Goal: Information Seeking & Learning: Learn about a topic

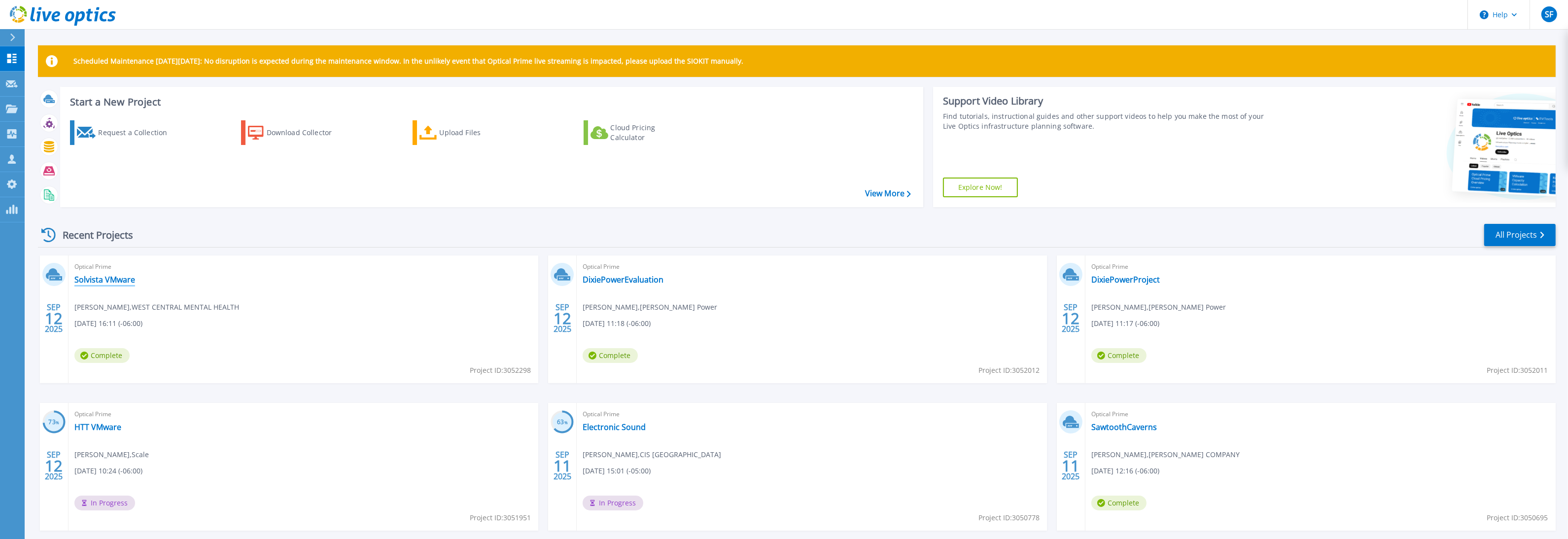
click at [112, 280] on link "Solvista VMware" at bounding box center [104, 280] width 60 height 10
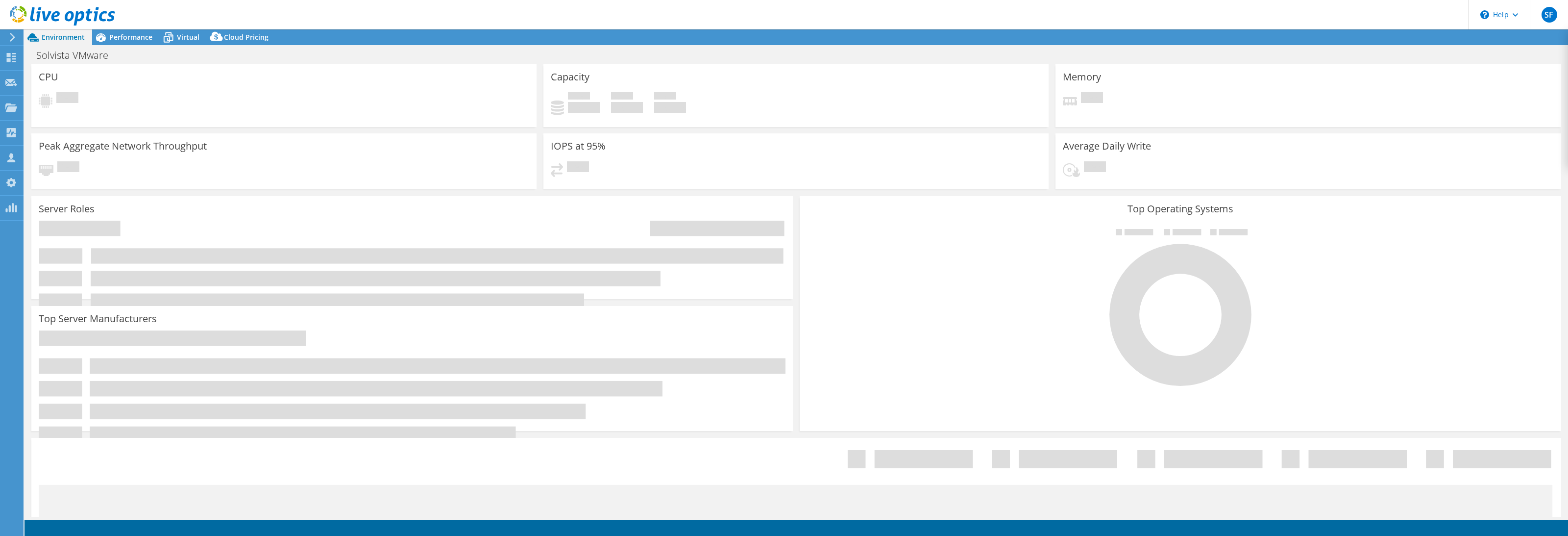
select select "USD"
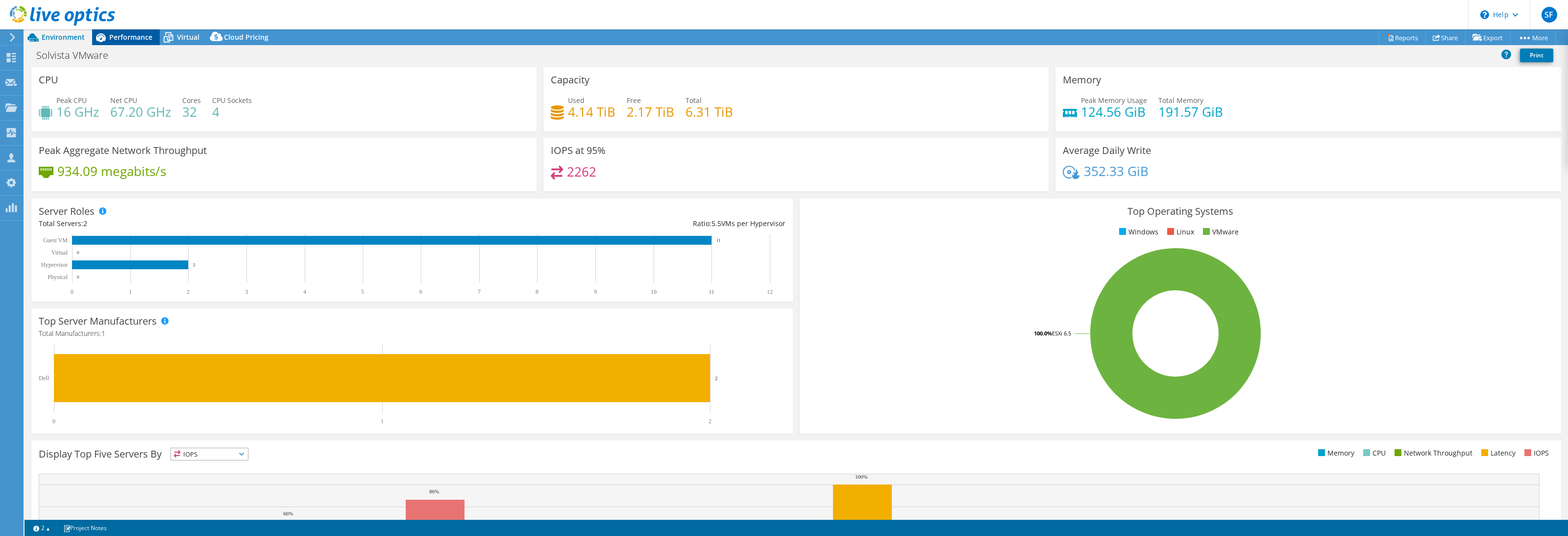
click at [116, 37] on span "Performance" at bounding box center [131, 37] width 44 height 10
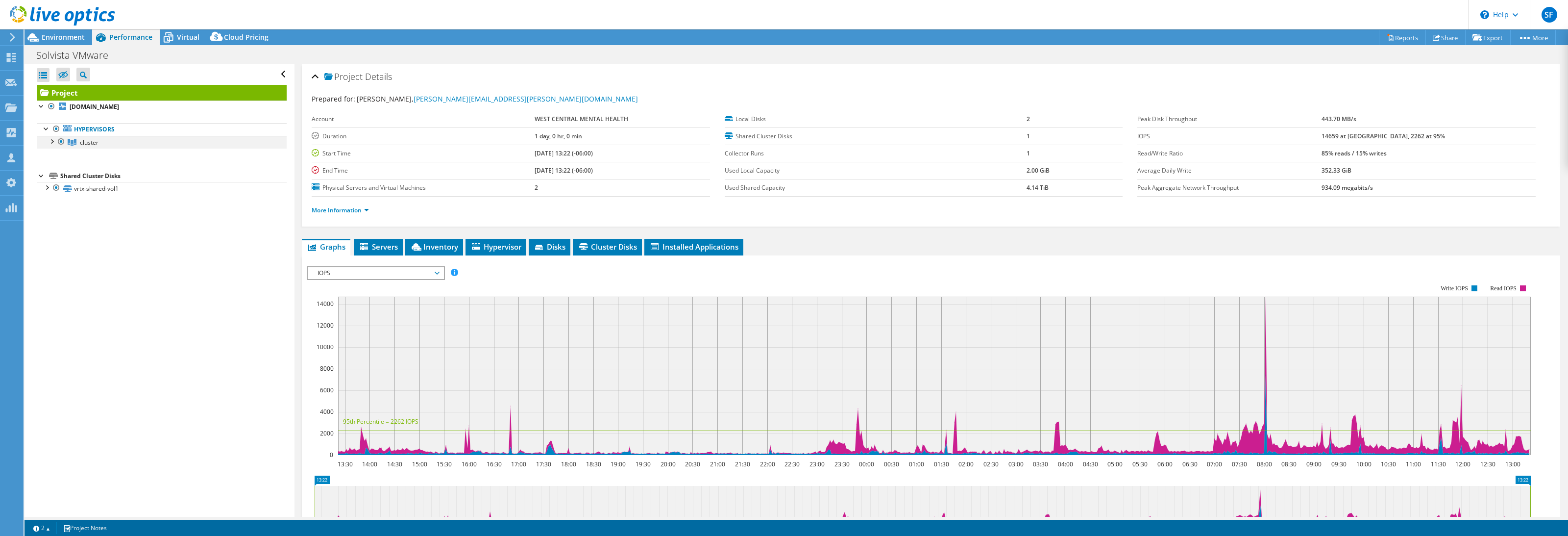
click at [48, 145] on div at bounding box center [51, 141] width 10 height 10
click at [168, 36] on icon at bounding box center [169, 38] width 17 height 17
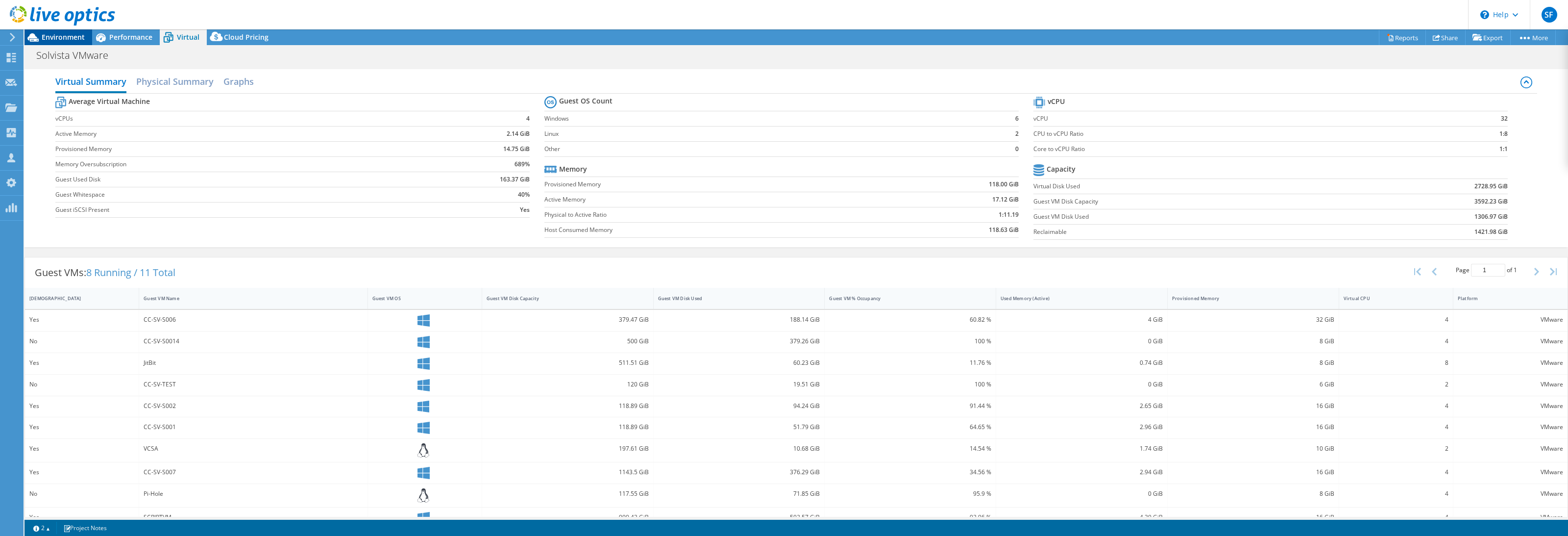
click at [52, 40] on span "Environment" at bounding box center [63, 37] width 44 height 10
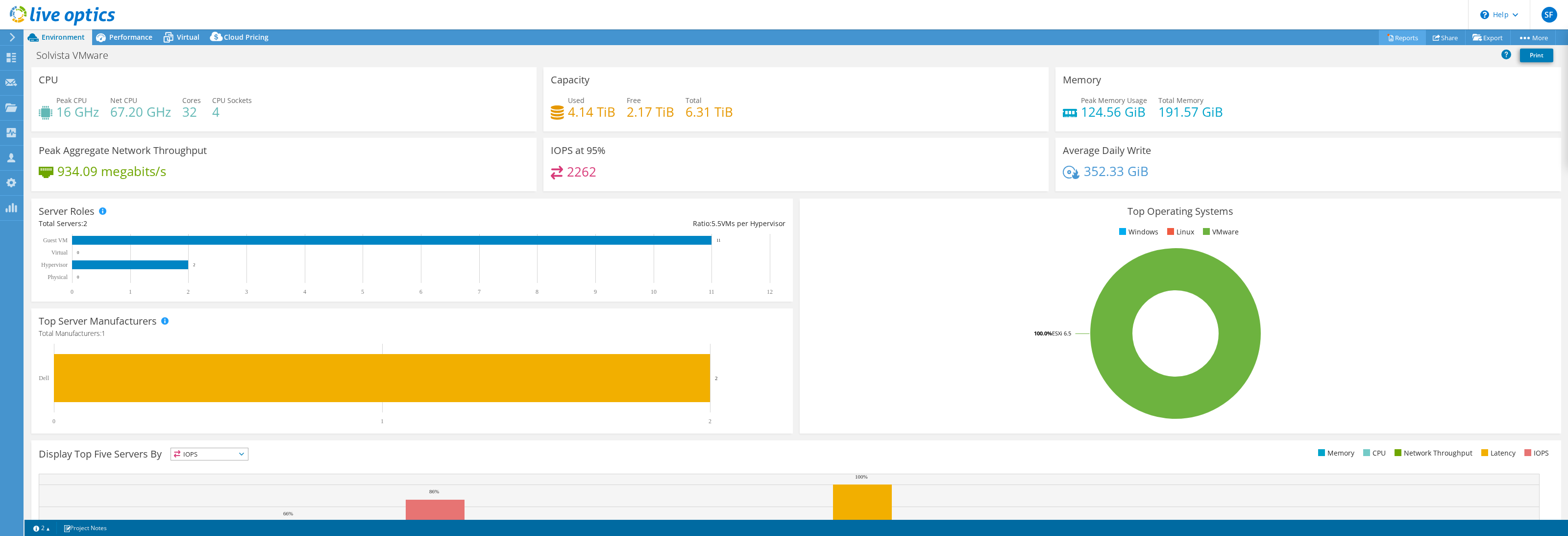
click at [1409, 38] on link "Reports" at bounding box center [1402, 38] width 47 height 16
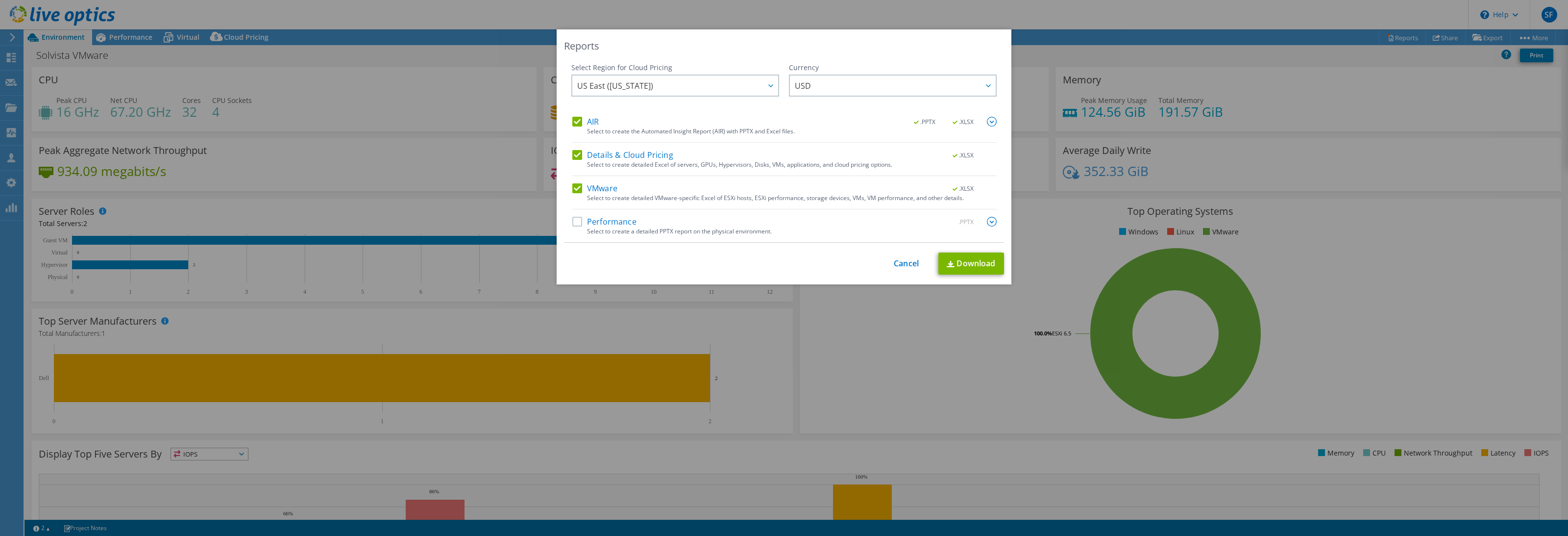
click at [616, 219] on label "Performance" at bounding box center [604, 222] width 64 height 10
click at [0, 0] on input "Performance" at bounding box center [0, 0] width 0 height 0
click at [981, 266] on link "Download" at bounding box center [971, 264] width 66 height 22
drag, startPoint x: 891, startPoint y: 264, endPoint x: 860, endPoint y: 253, distance: 32.9
click at [894, 264] on link "Cancel" at bounding box center [907, 264] width 25 height 10
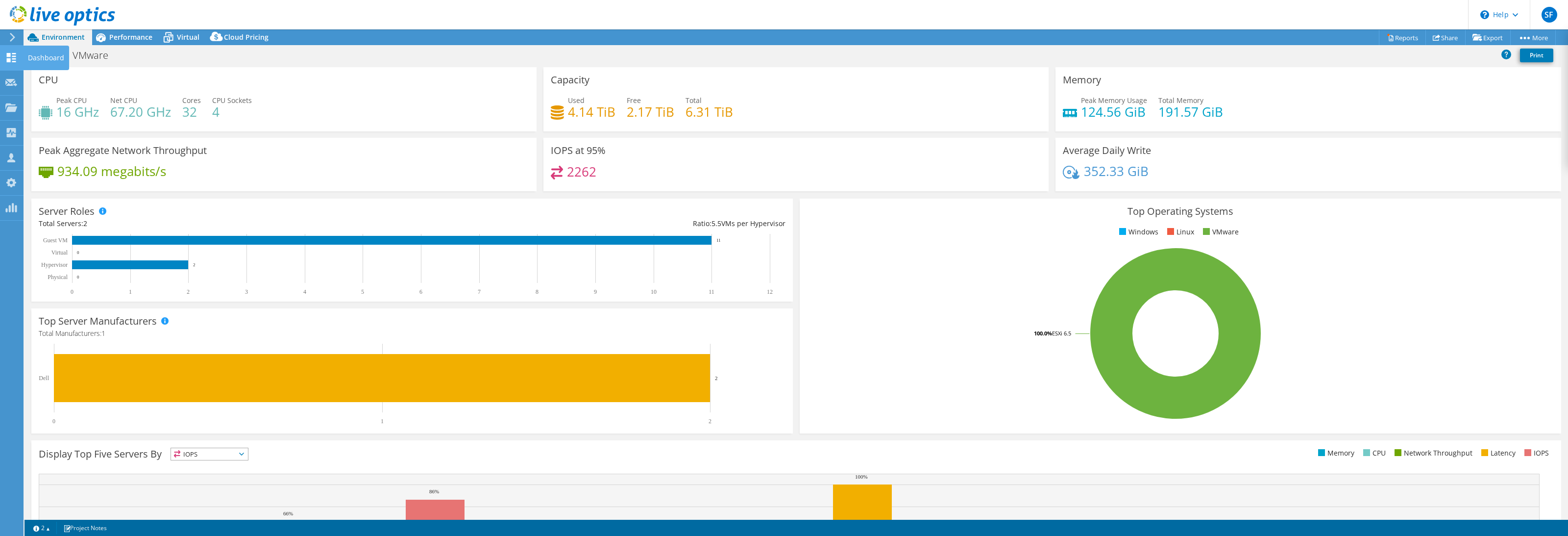
click at [8, 59] on use at bounding box center [12, 58] width 10 height 10
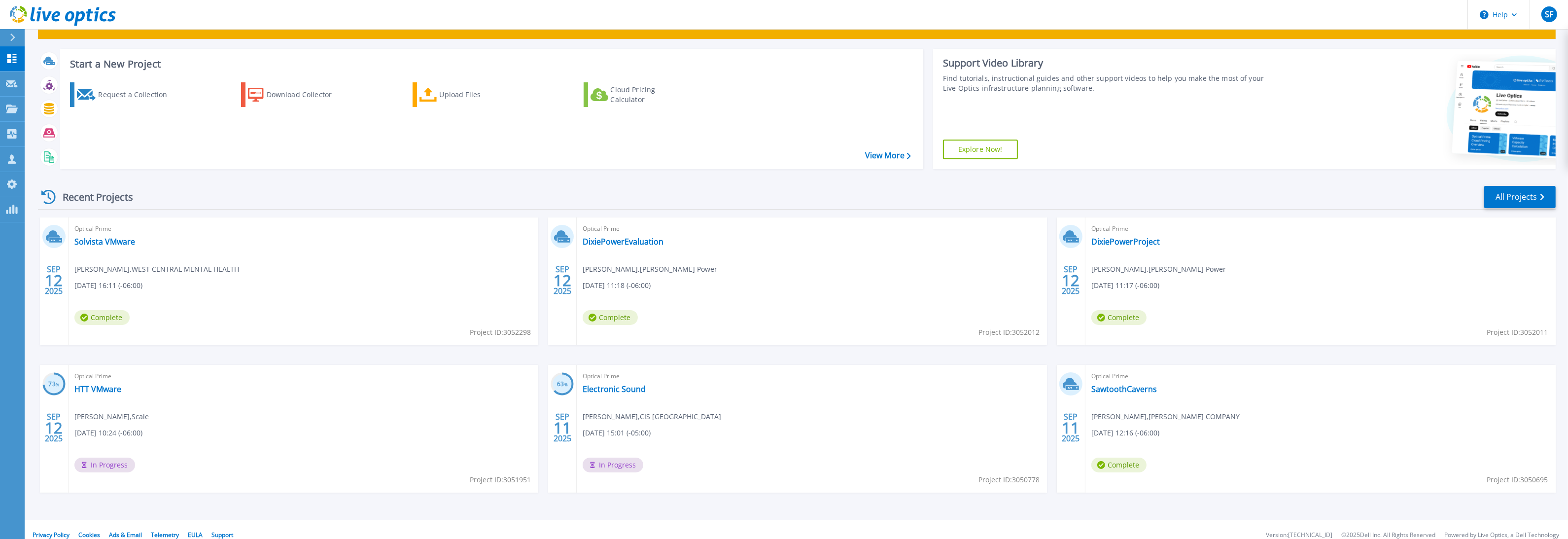
scroll to position [49, 0]
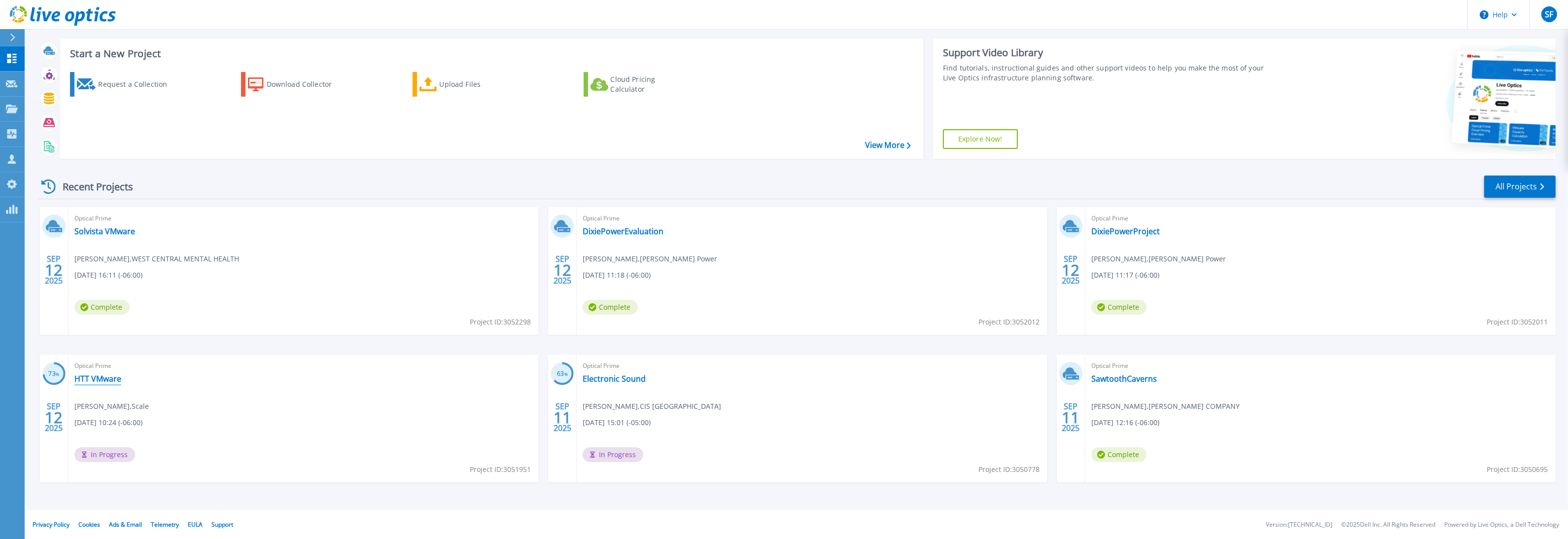
click at [102, 379] on link "HTT VMware" at bounding box center [97, 378] width 47 height 10
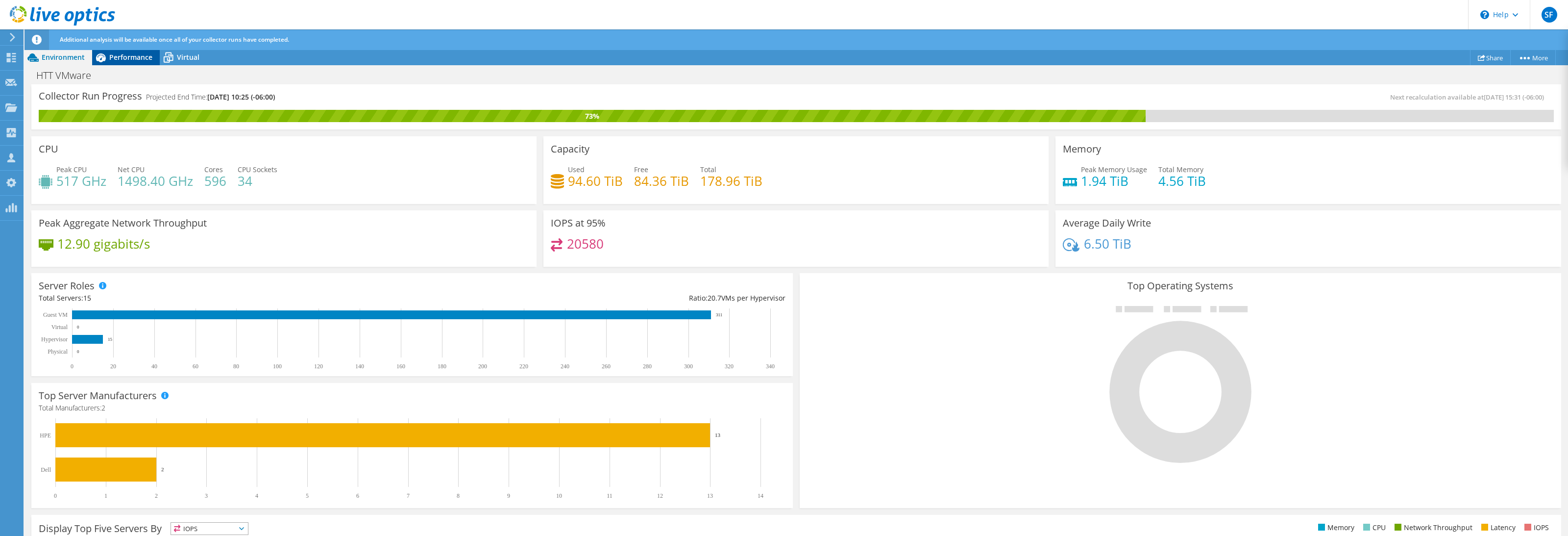
click at [120, 53] on span "Performance" at bounding box center [131, 57] width 44 height 10
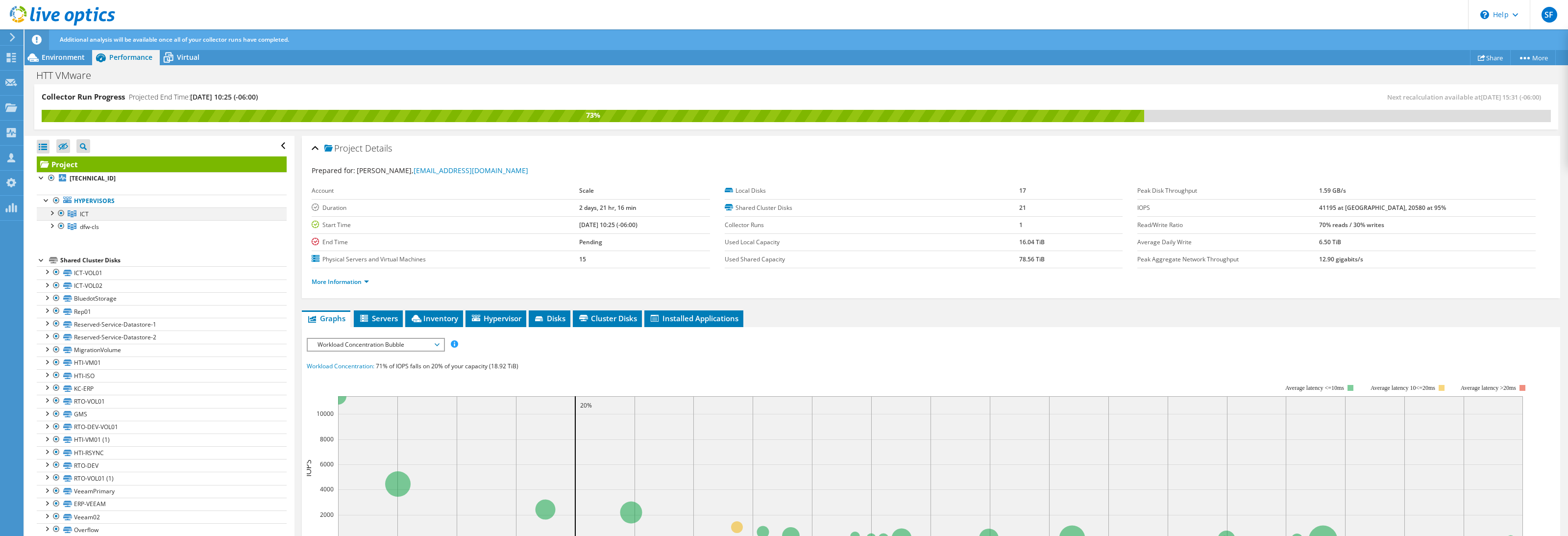
click at [49, 211] on div at bounding box center [51, 212] width 10 height 10
click at [47, 254] on div at bounding box center [51, 251] width 10 height 10
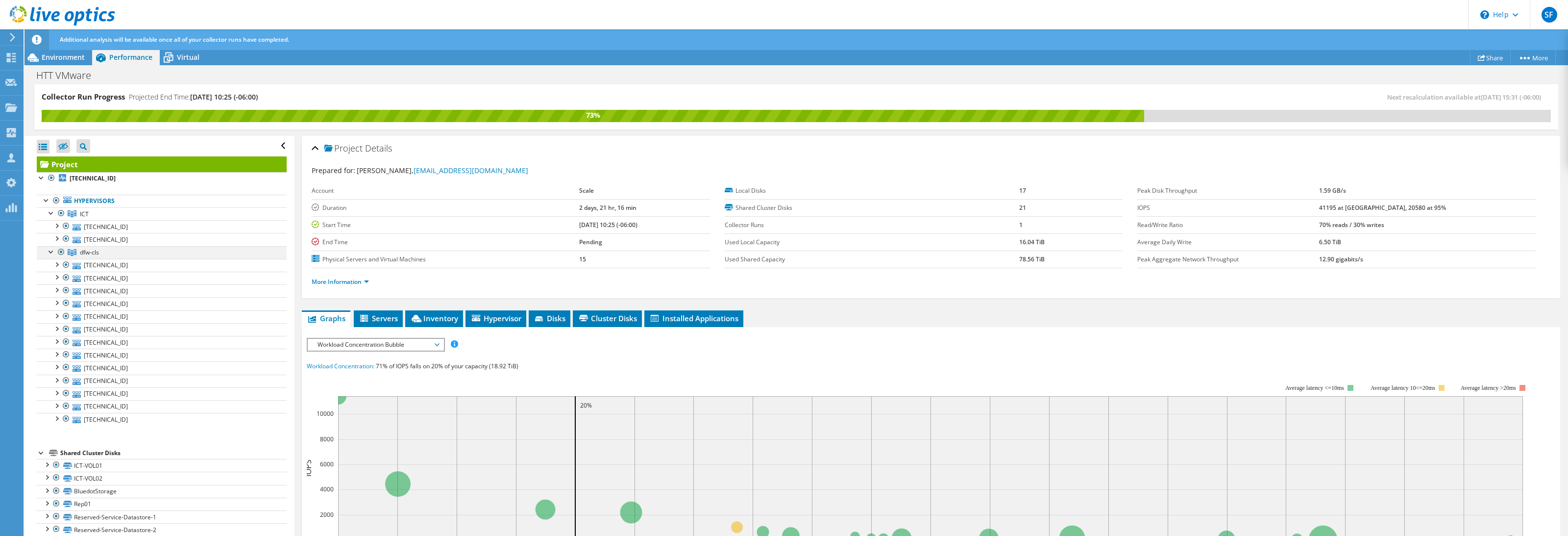
click at [47, 253] on div at bounding box center [51, 251] width 10 height 10
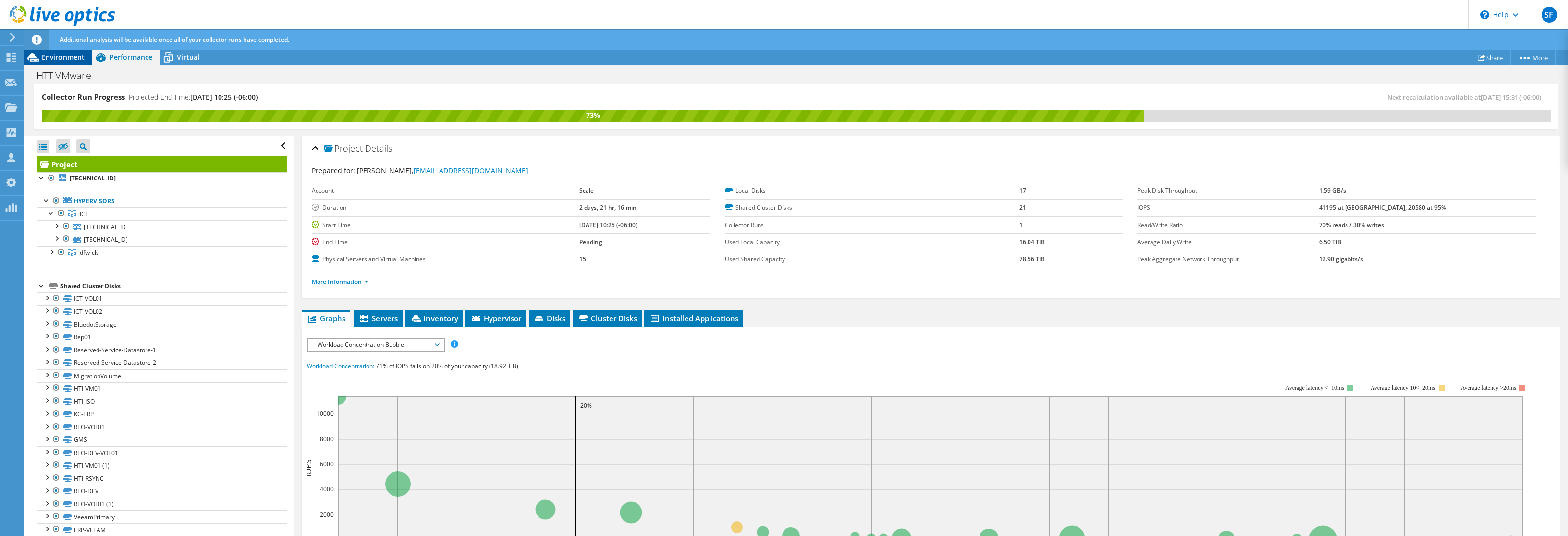
click at [68, 57] on span "Environment" at bounding box center [63, 57] width 44 height 10
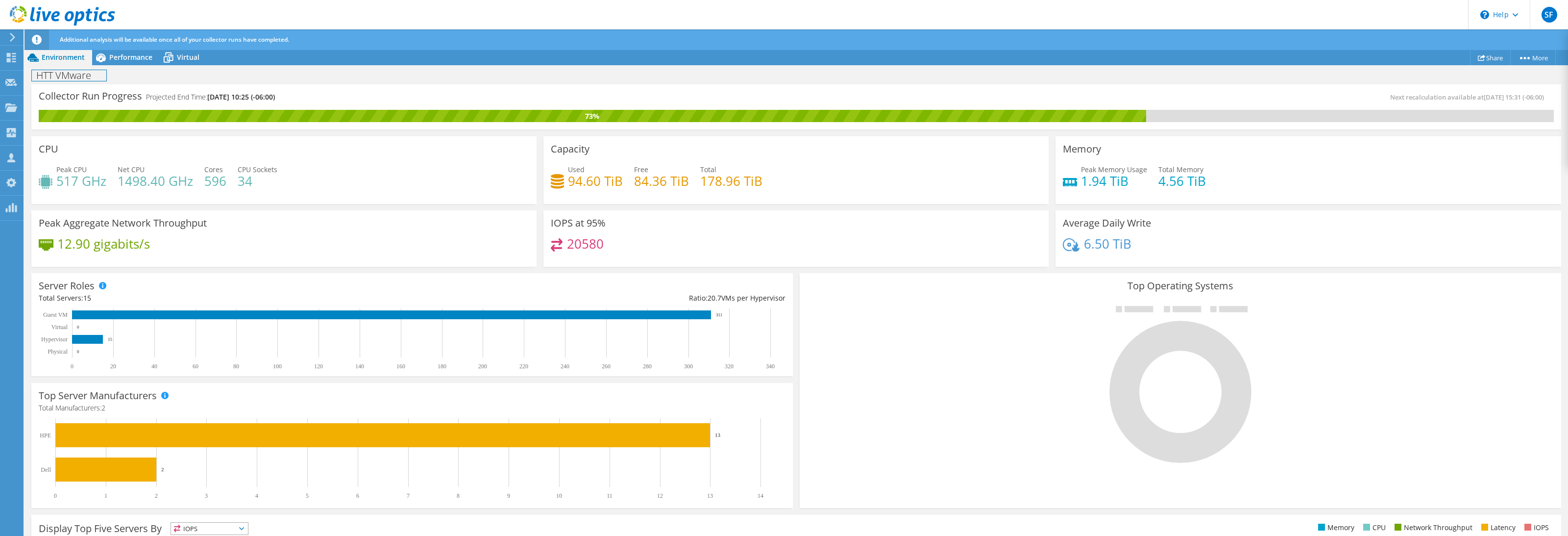
click at [80, 75] on h1 "HTT VMware" at bounding box center [69, 75] width 75 height 11
click at [44, 79] on h1 "HTT VMware" at bounding box center [69, 75] width 75 height 11
click at [152, 73] on link at bounding box center [151, 75] width 14 height 13
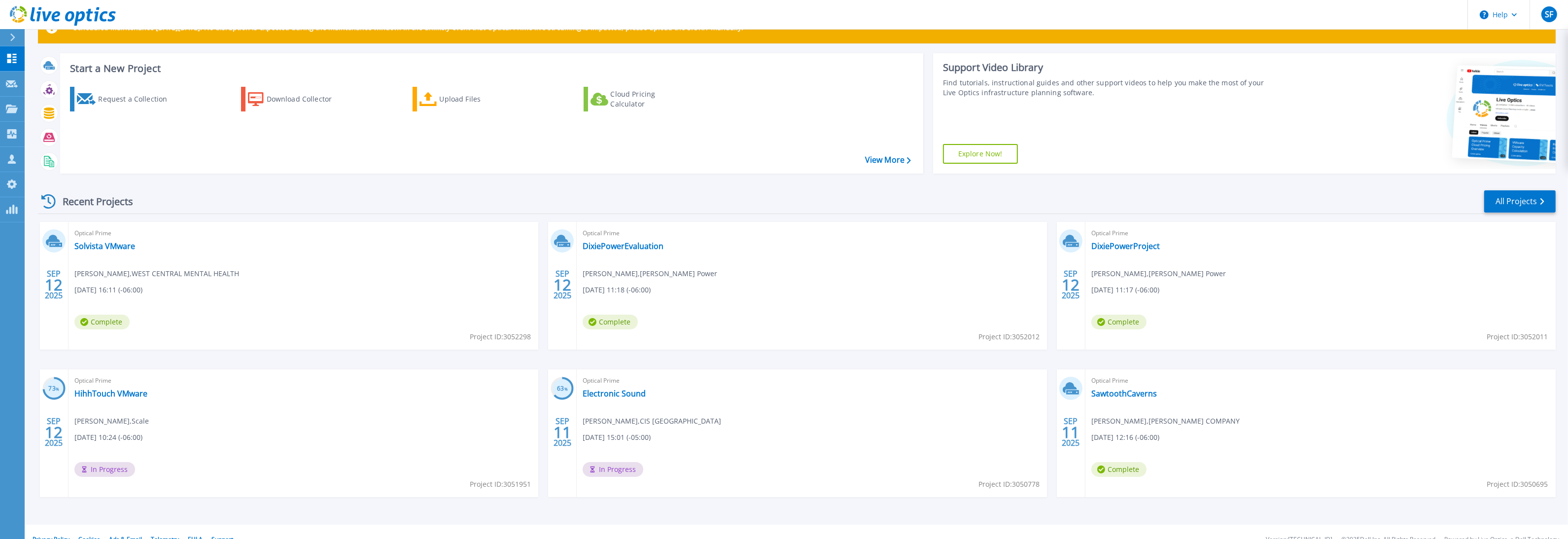
scroll to position [36, 0]
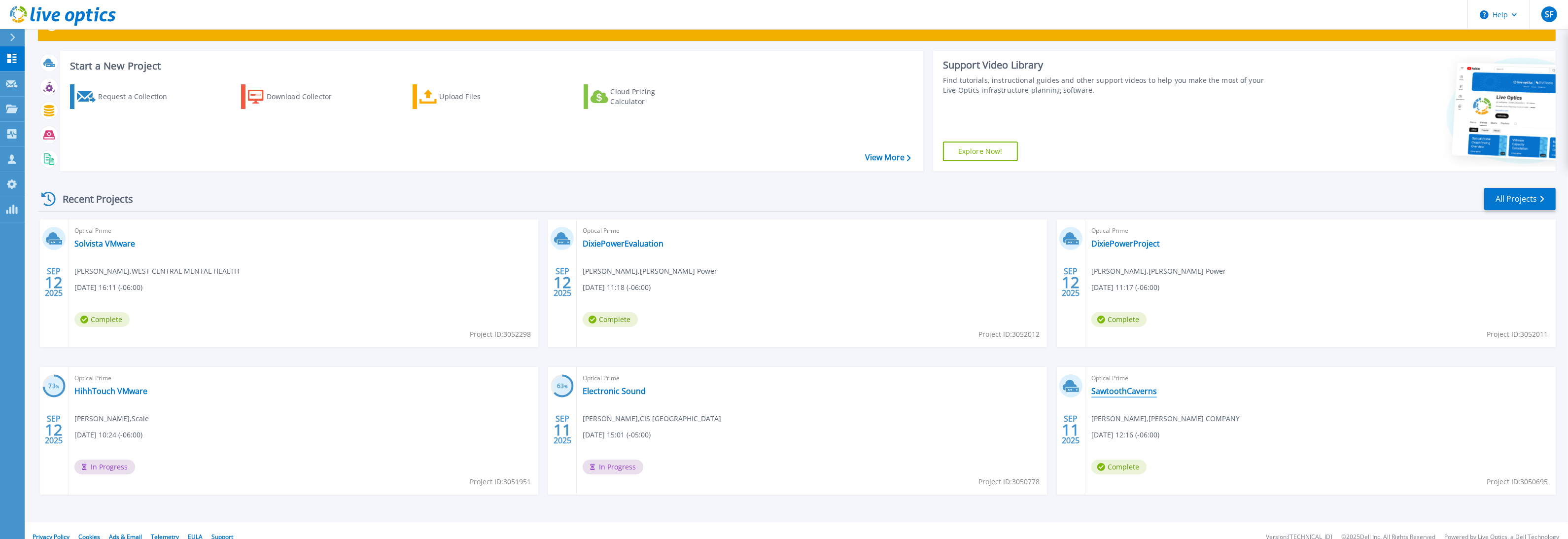
click at [1106, 389] on link "SawtoothCaverns" at bounding box center [1124, 391] width 65 height 10
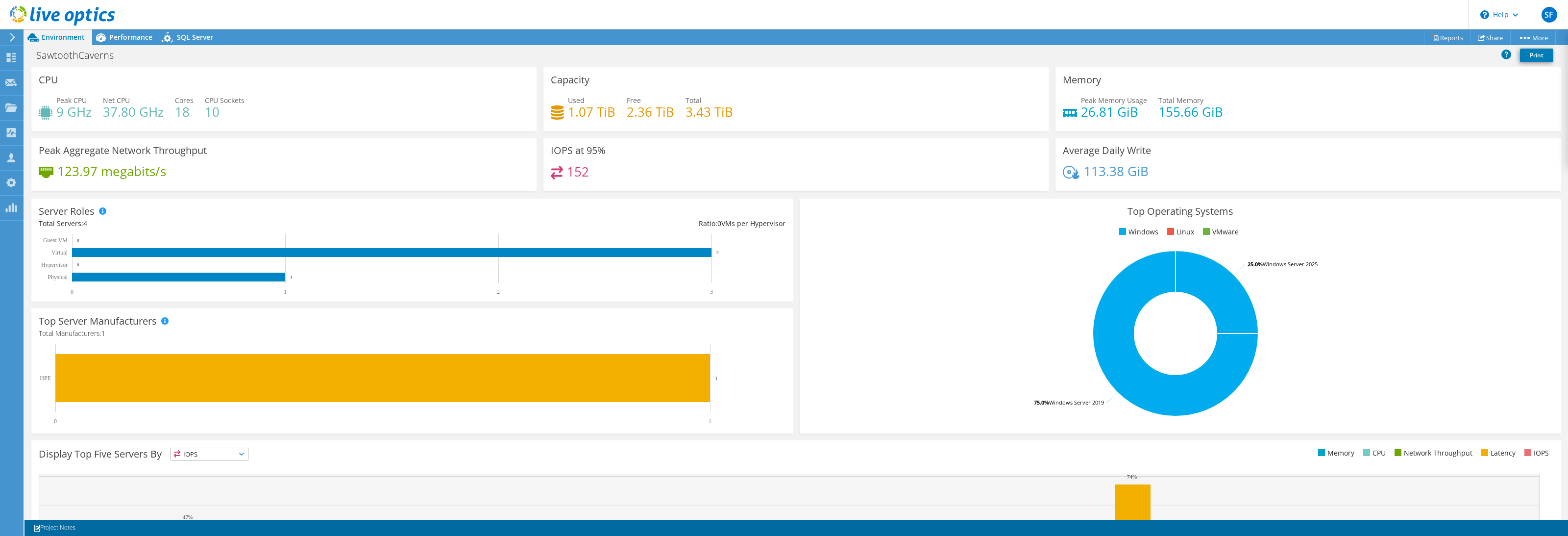
click at [1452, 27] on header "SF OEM Team Member Steve Foley sfoley@scalecomputing.com Scale My Profile Log O…" at bounding box center [784, 15] width 1568 height 29
click at [1450, 35] on link "Reports" at bounding box center [1447, 38] width 47 height 16
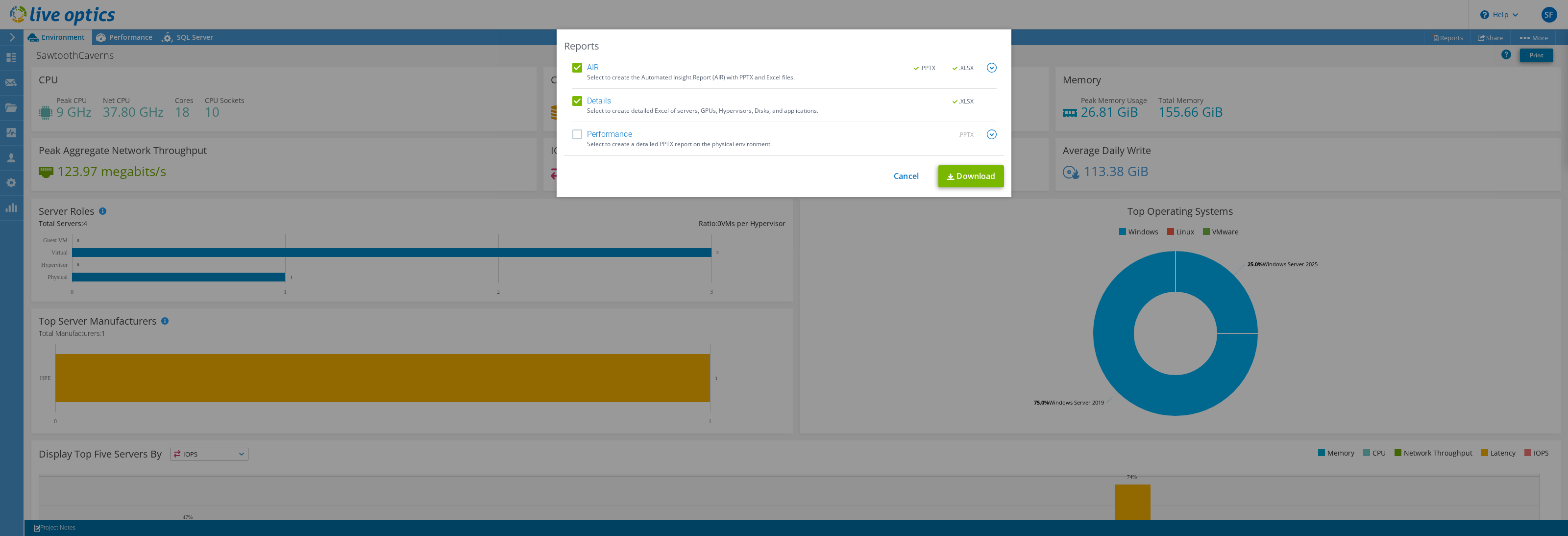
click at [626, 136] on label "Performance" at bounding box center [602, 135] width 60 height 10
click at [0, 0] on input "Performance" at bounding box center [0, 0] width 0 height 0
click at [976, 188] on div "Reports AIR .PPTX .XLSX Select to create the Automated Insight Report (AIR) wit…" at bounding box center [784, 112] width 454 height 168
click at [971, 181] on link "Download" at bounding box center [971, 175] width 66 height 22
click at [901, 174] on link "Cancel" at bounding box center [907, 176] width 25 height 10
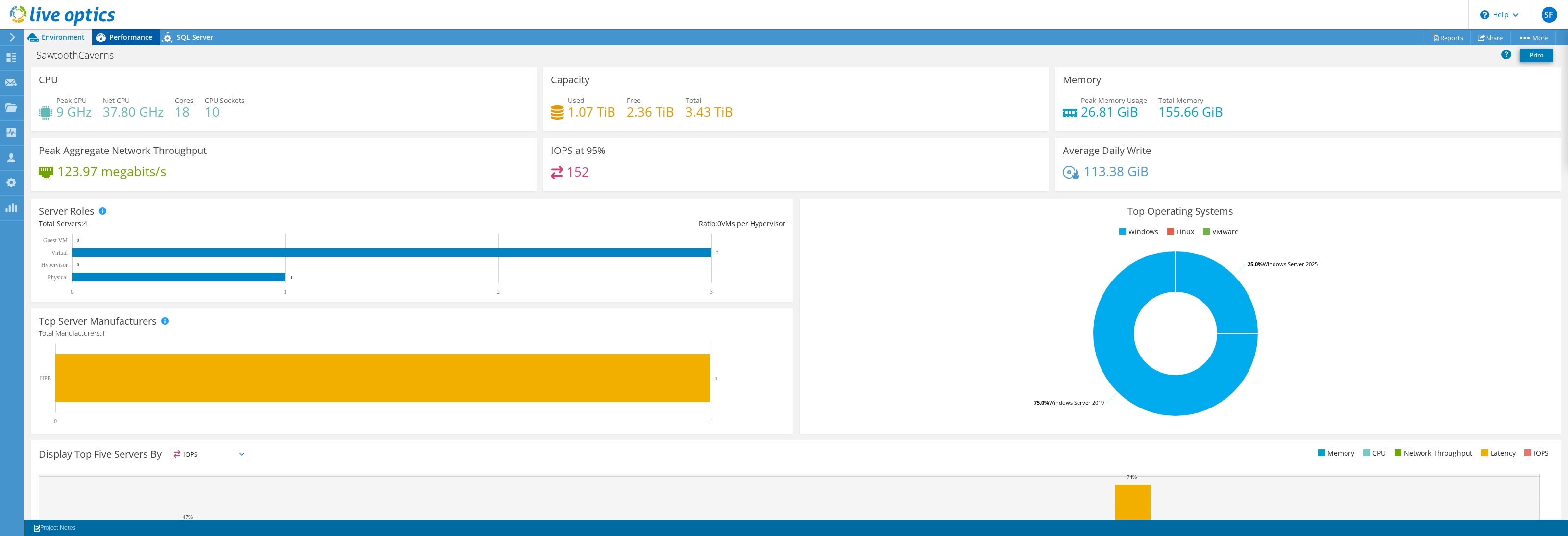
click at [132, 36] on span "Performance" at bounding box center [131, 37] width 44 height 10
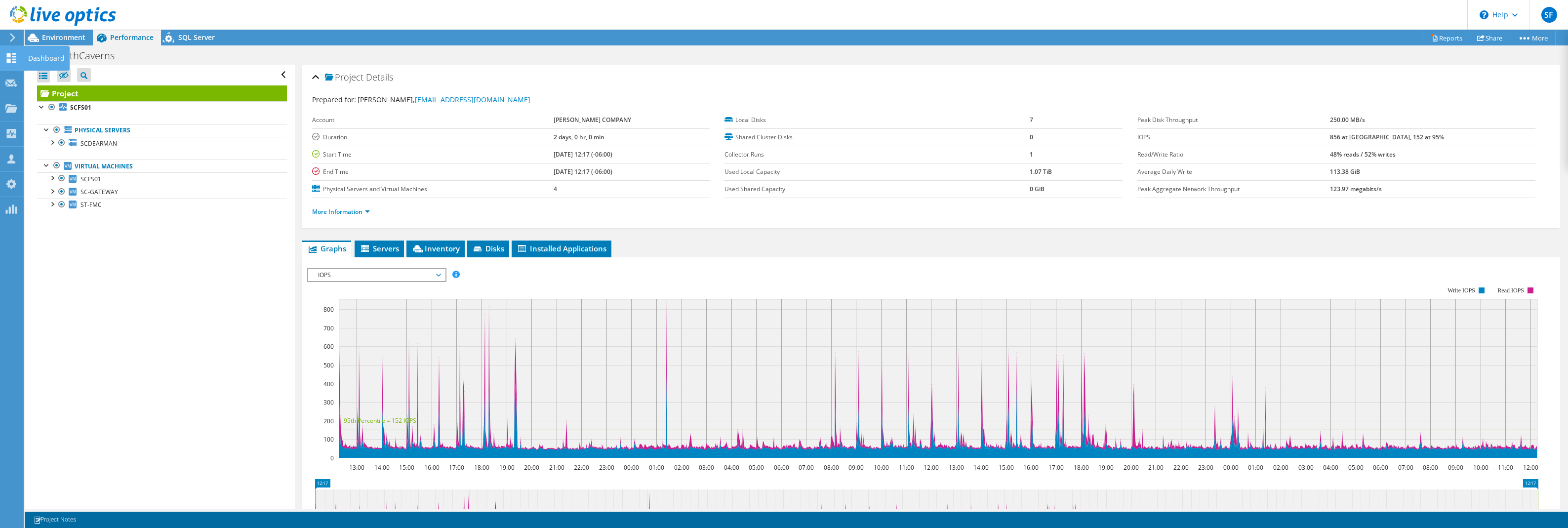
click at [14, 58] on icon at bounding box center [12, 59] width 12 height 10
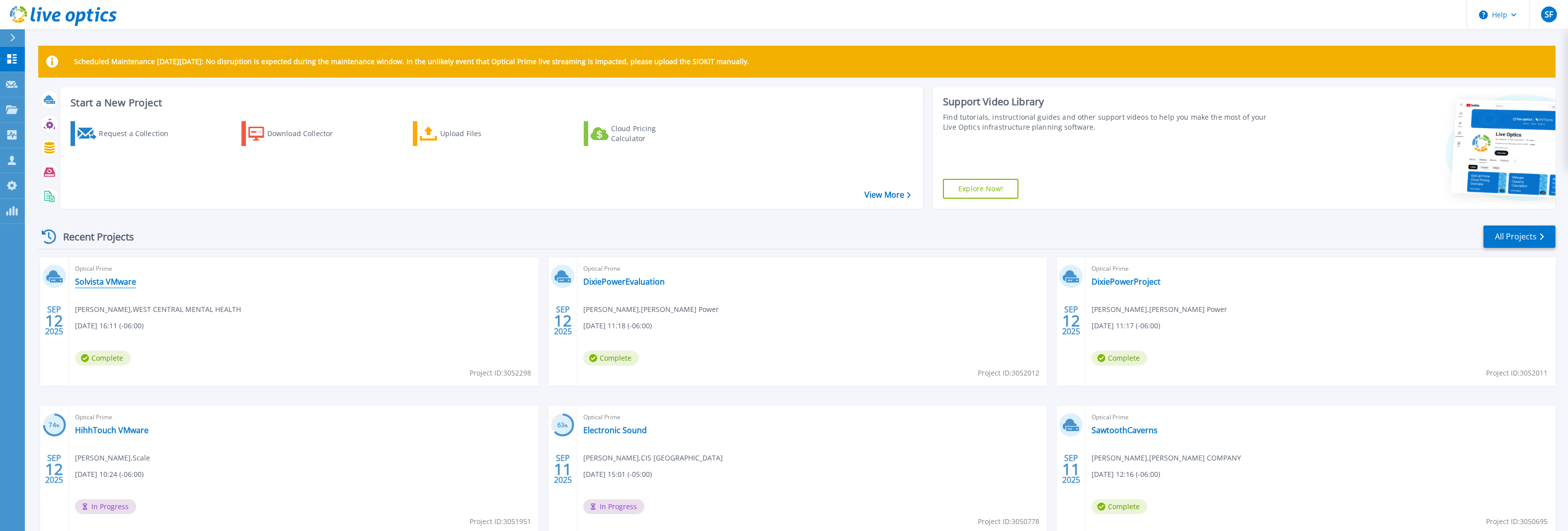
click at [106, 279] on link "Solvista VMware" at bounding box center [105, 282] width 61 height 10
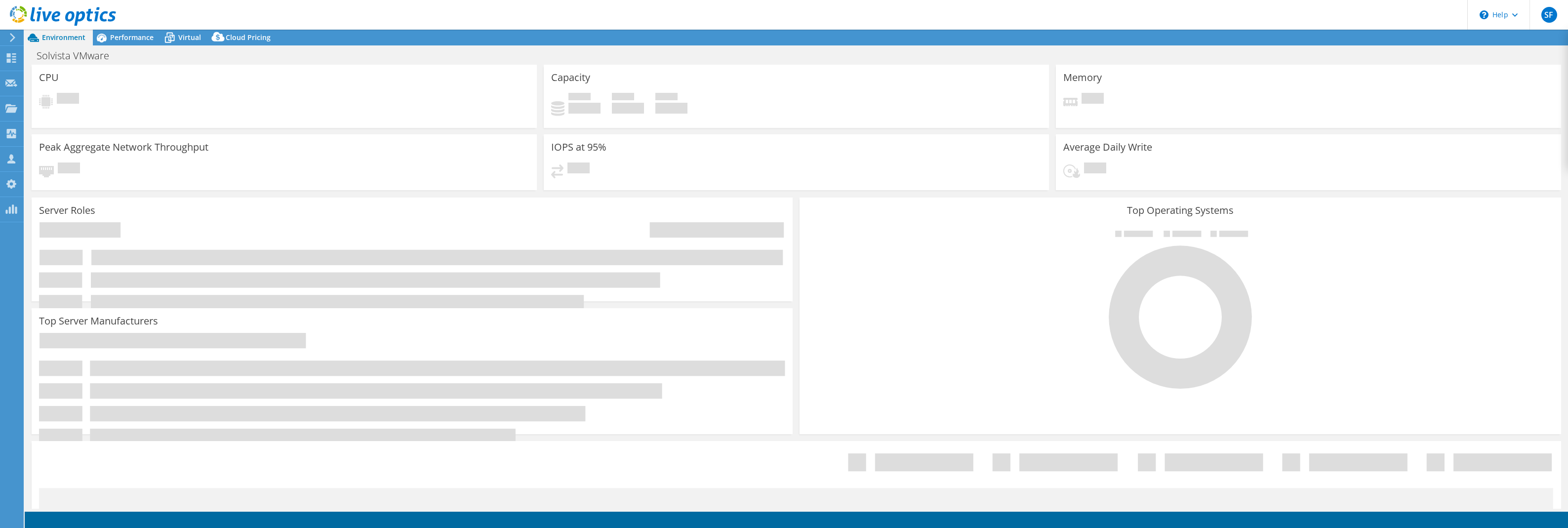
select select "USD"
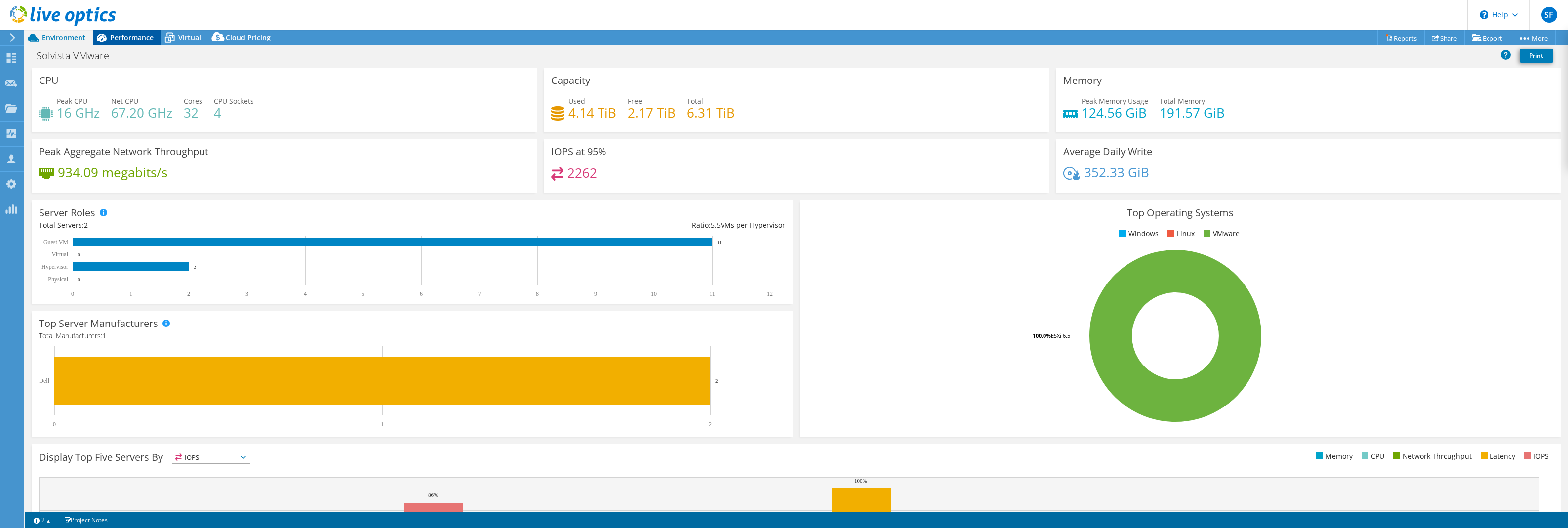
click at [142, 35] on span "Performance" at bounding box center [132, 37] width 44 height 10
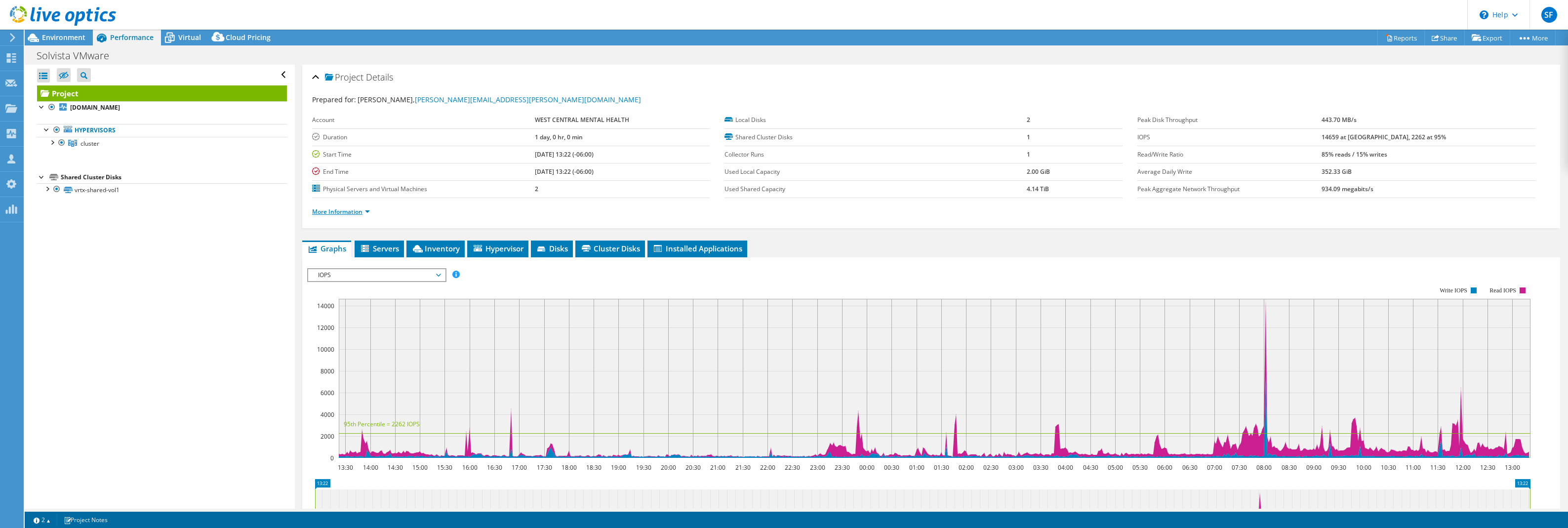
click at [348, 208] on link "More Information" at bounding box center [341, 211] width 58 height 9
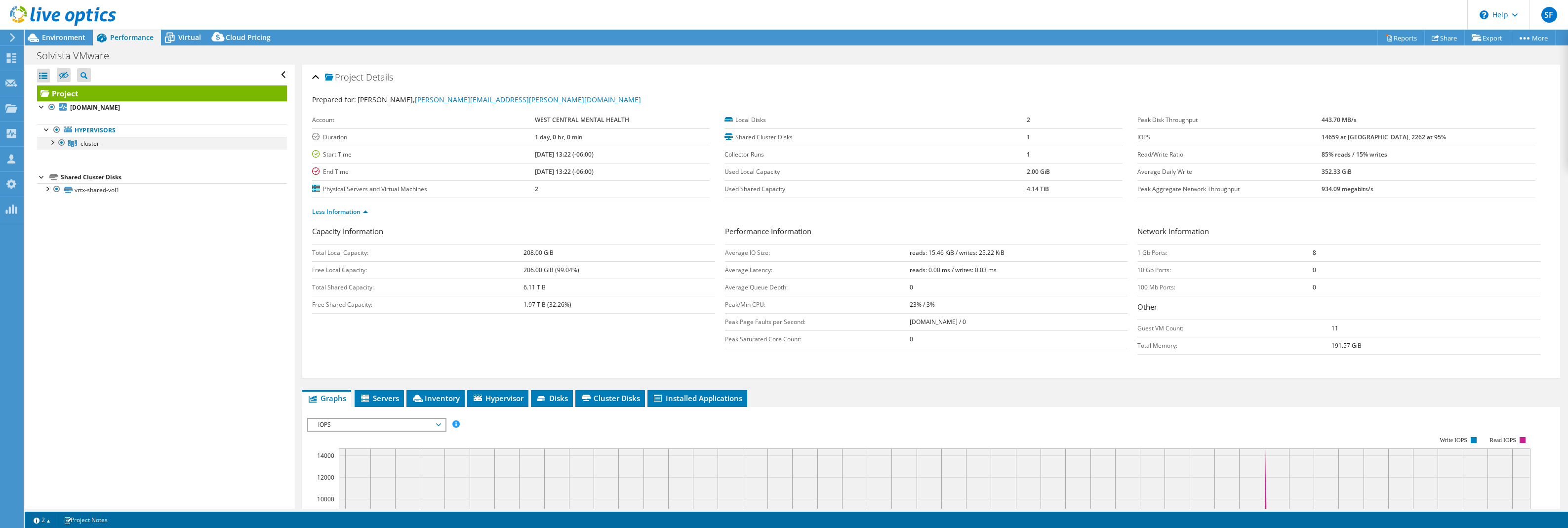
click at [49, 140] on div at bounding box center [52, 142] width 10 height 10
click at [193, 42] on span "Virtual" at bounding box center [189, 37] width 22 height 10
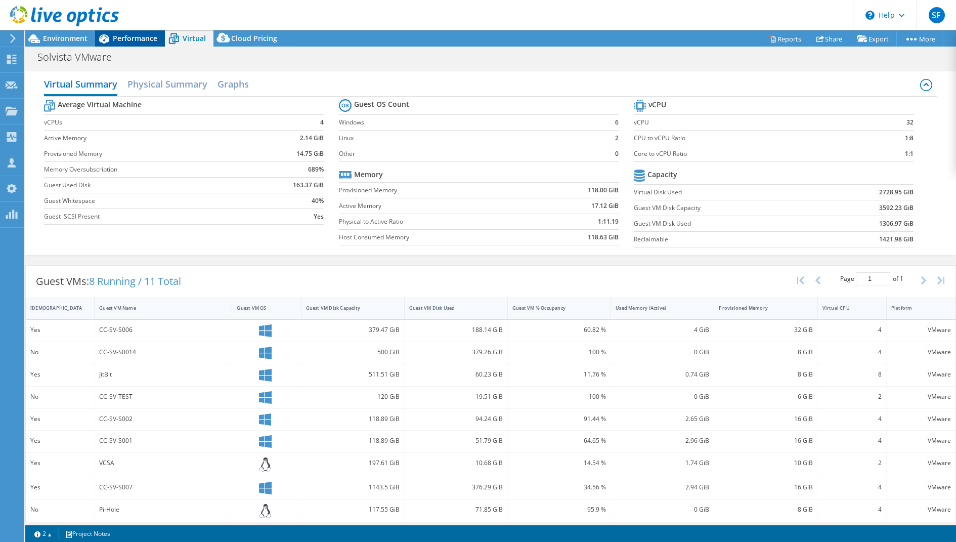
click at [141, 39] on span "Performance" at bounding box center [135, 38] width 45 height 10
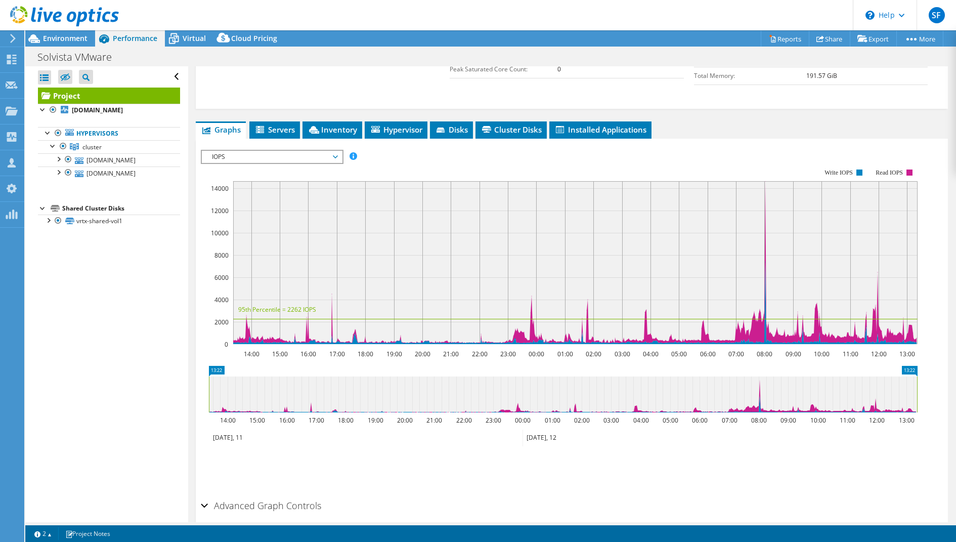
scroll to position [291, 0]
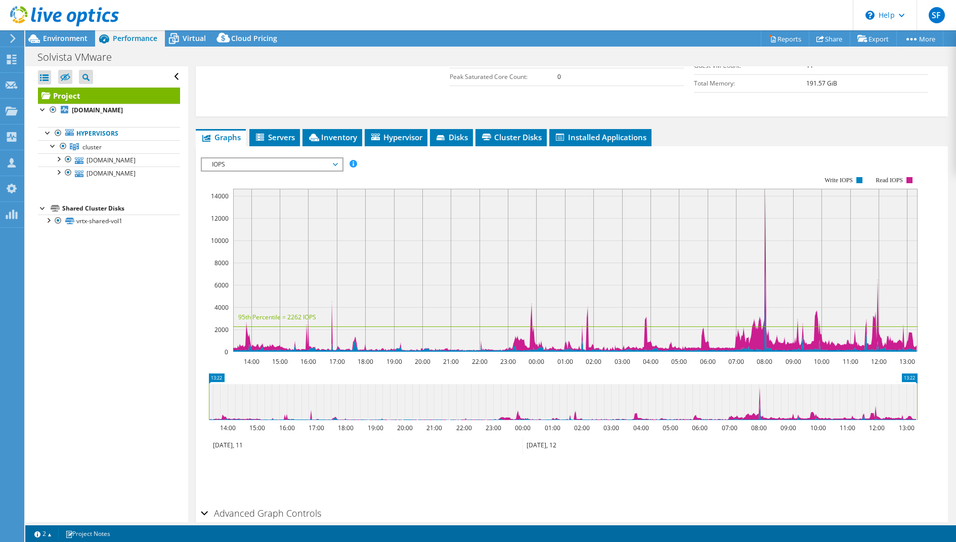
click at [333, 158] on span "IOPS" at bounding box center [272, 164] width 130 height 12
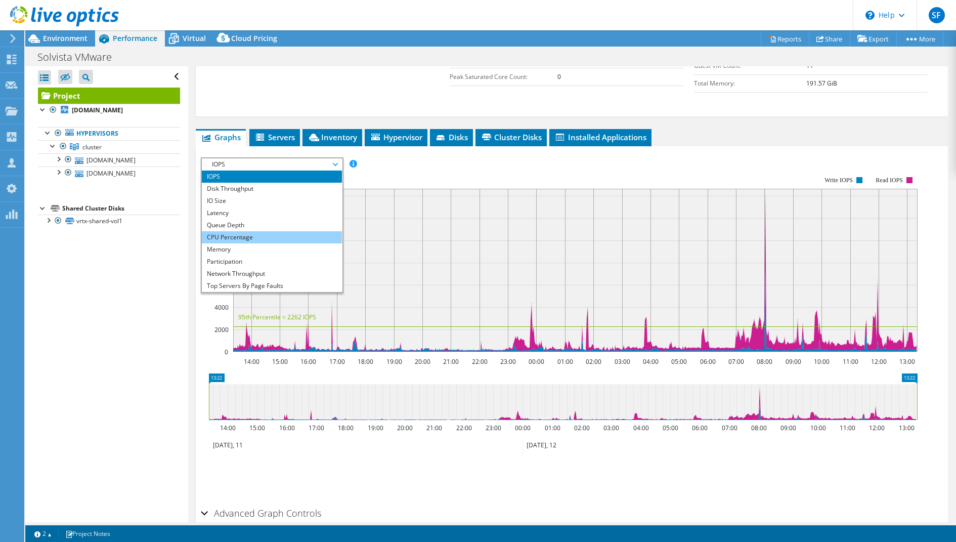
click at [280, 231] on li "CPU Percentage" at bounding box center [272, 237] width 140 height 12
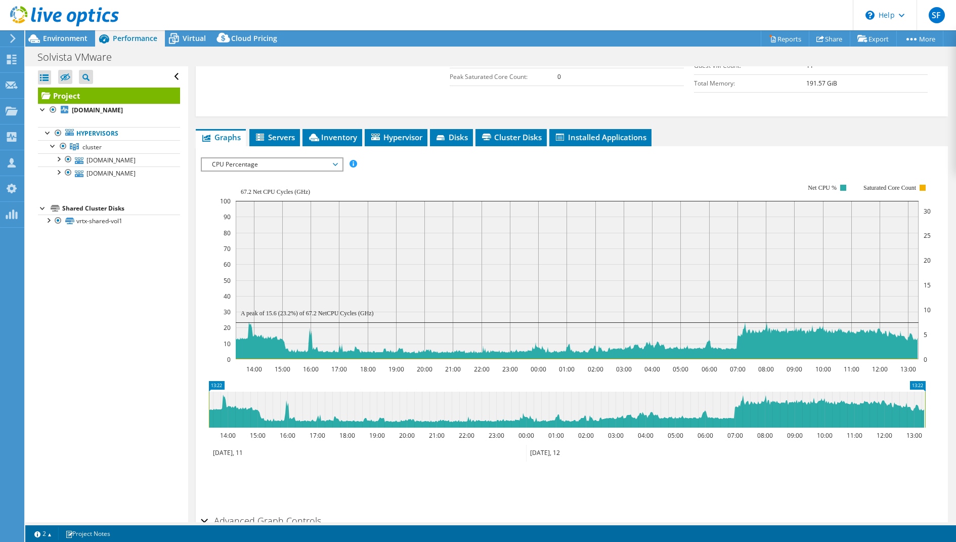
click at [335, 158] on span "CPU Percentage" at bounding box center [272, 164] width 130 height 12
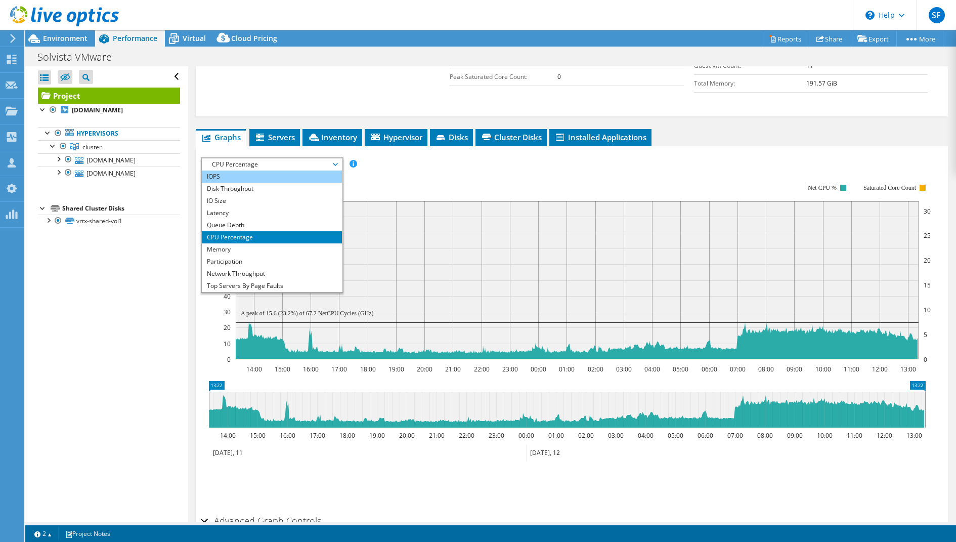
click at [304, 170] on li "IOPS" at bounding box center [272, 176] width 140 height 12
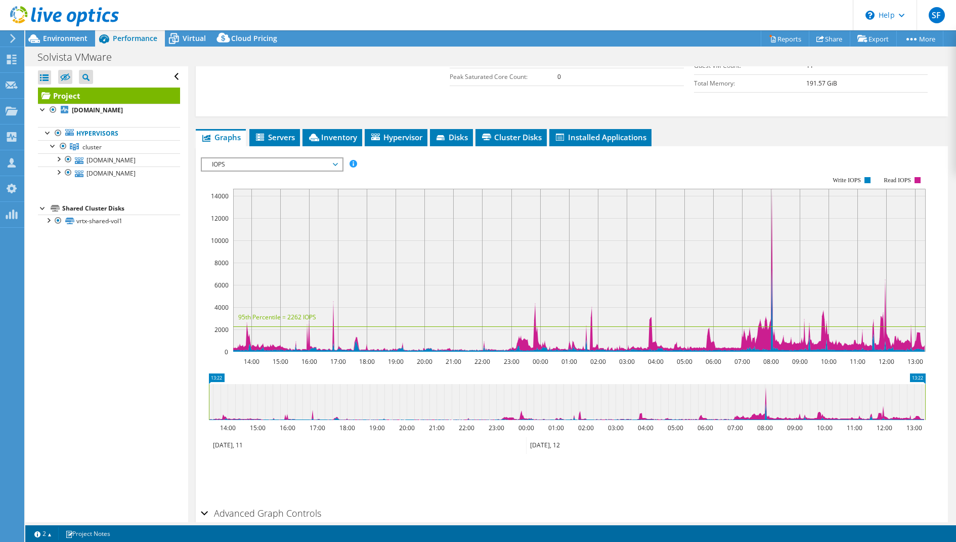
click at [335, 158] on span "IOPS" at bounding box center [272, 164] width 130 height 12
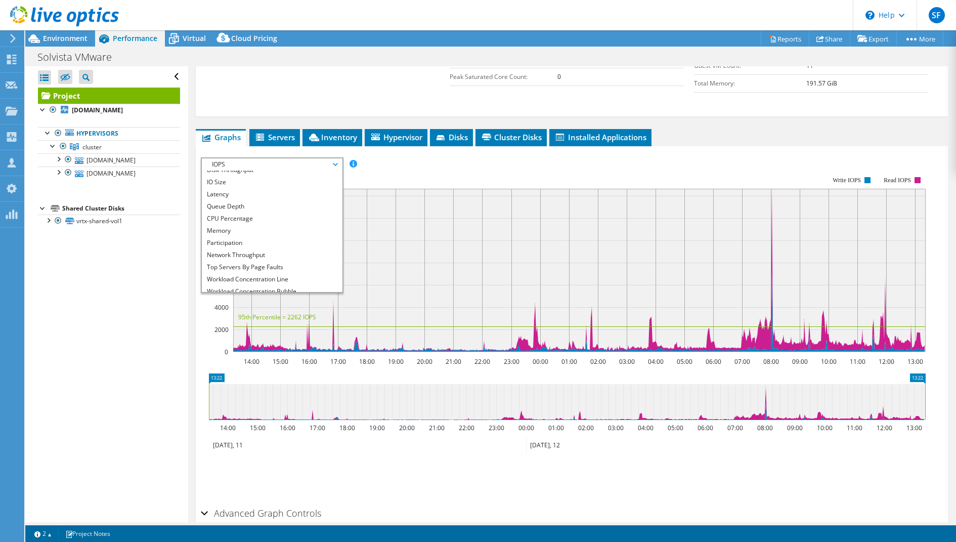
scroll to position [36, 0]
click at [312, 256] on li "Workload Concentration Line" at bounding box center [272, 262] width 140 height 12
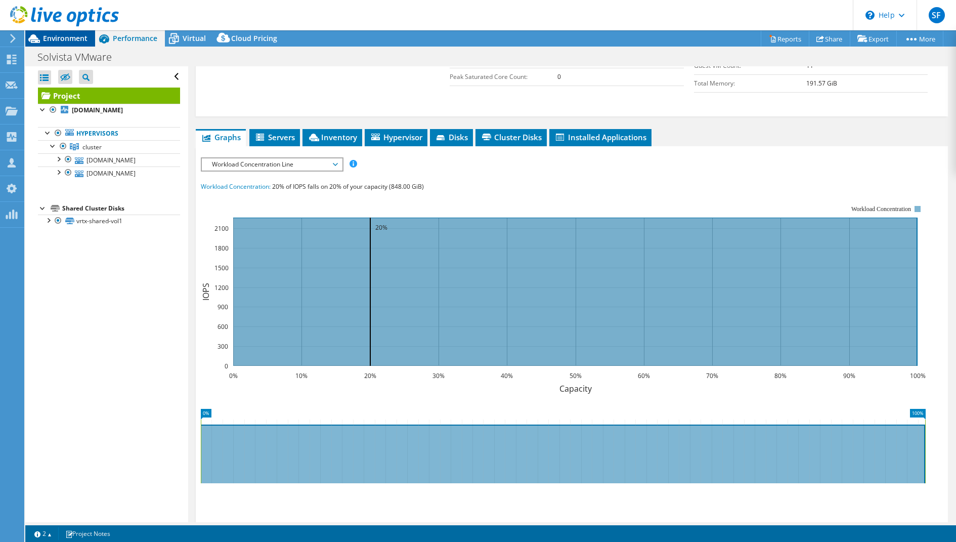
click at [80, 40] on span "Environment" at bounding box center [65, 38] width 45 height 10
